Goal: Find specific page/section: Find specific page/section

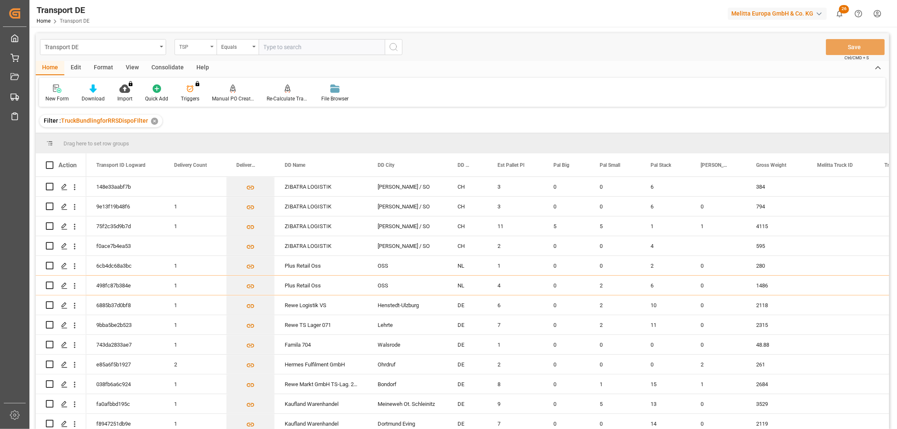
click at [188, 45] on div "TSP" at bounding box center [193, 46] width 29 height 10
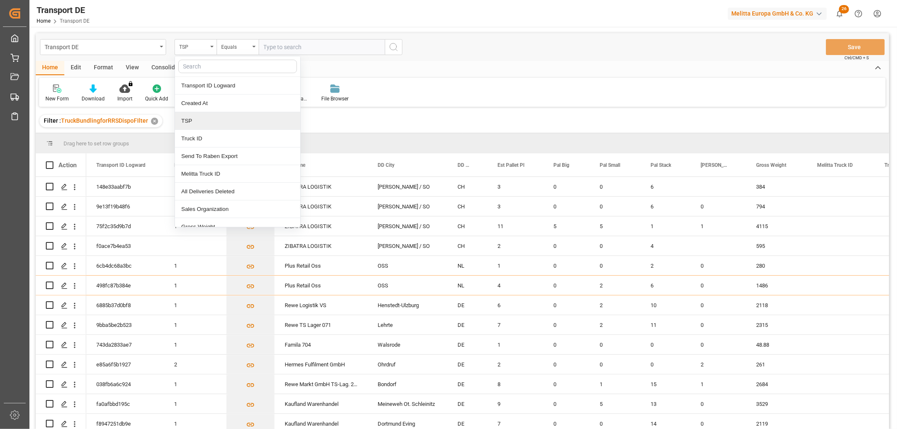
click at [203, 122] on div "TSP" at bounding box center [237, 121] width 125 height 18
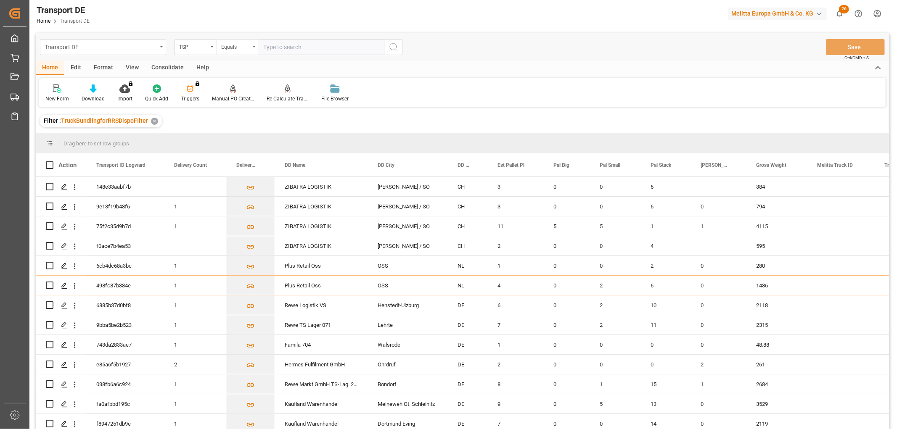
click at [238, 43] on div "Equals" at bounding box center [235, 46] width 29 height 10
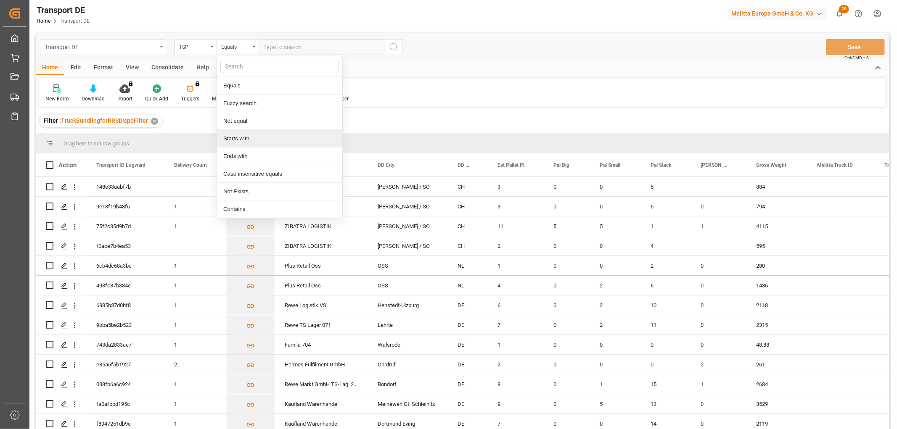
click at [240, 139] on div "Starts with" at bounding box center [279, 139] width 125 height 18
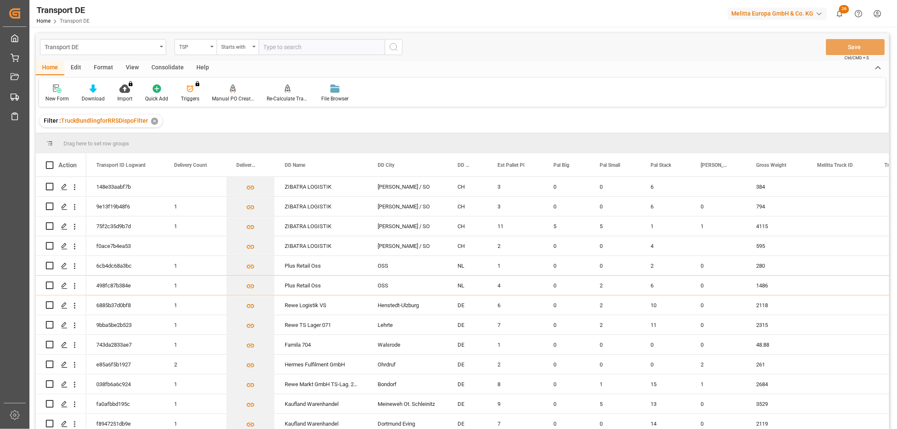
click at [282, 47] on input "text" at bounding box center [322, 47] width 126 height 16
type input "Self pickup DE"
click at [394, 49] on icon "search button" at bounding box center [393, 47] width 10 height 10
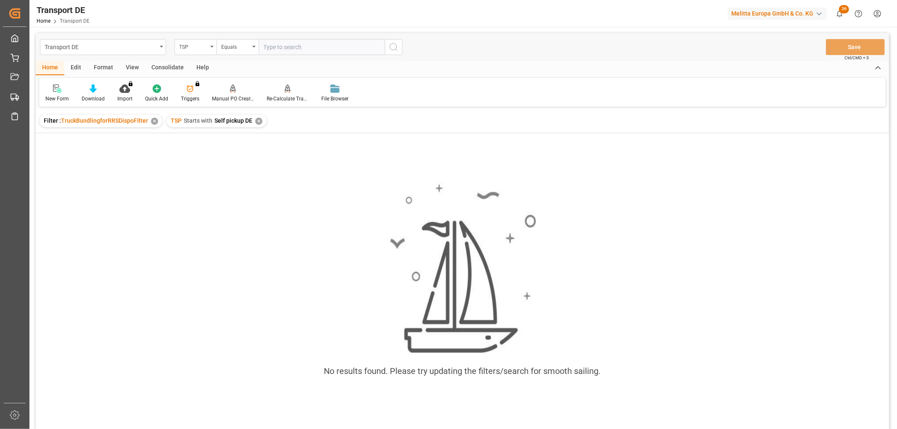
click at [258, 124] on div "✕" at bounding box center [258, 121] width 7 height 7
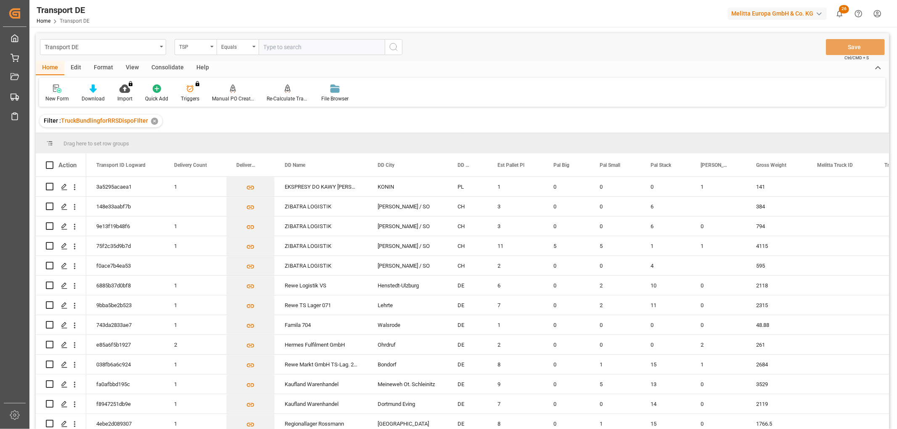
click at [877, 9] on html "Created by potrace 1.15, written by [PERSON_NAME] [DATE]-[DATE] Created by potr…" at bounding box center [448, 214] width 897 height 429
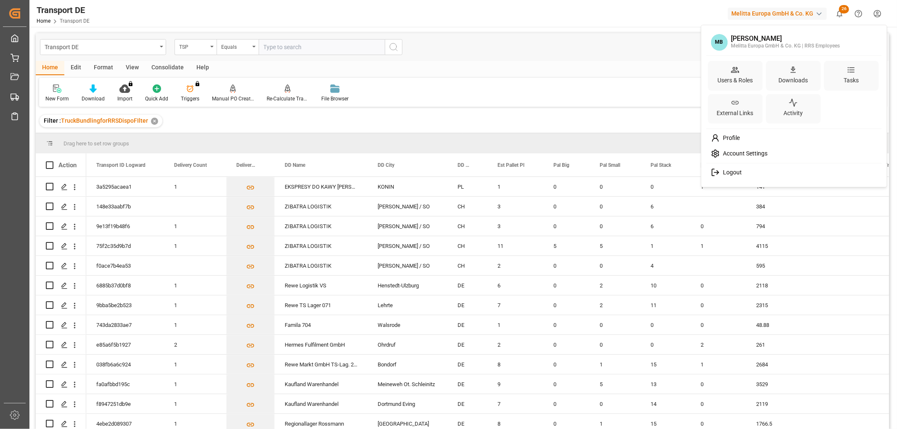
click at [734, 171] on span "Logout" at bounding box center [730, 173] width 22 height 8
